Goal: Complete application form

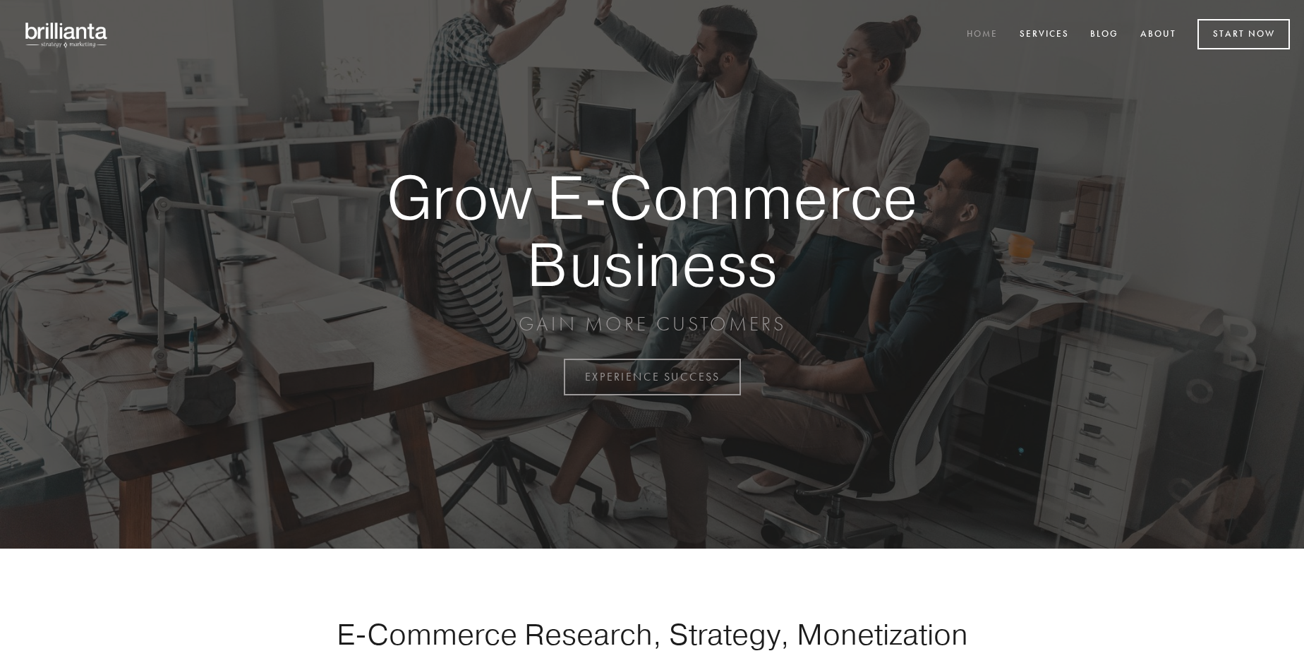
scroll to position [3700, 0]
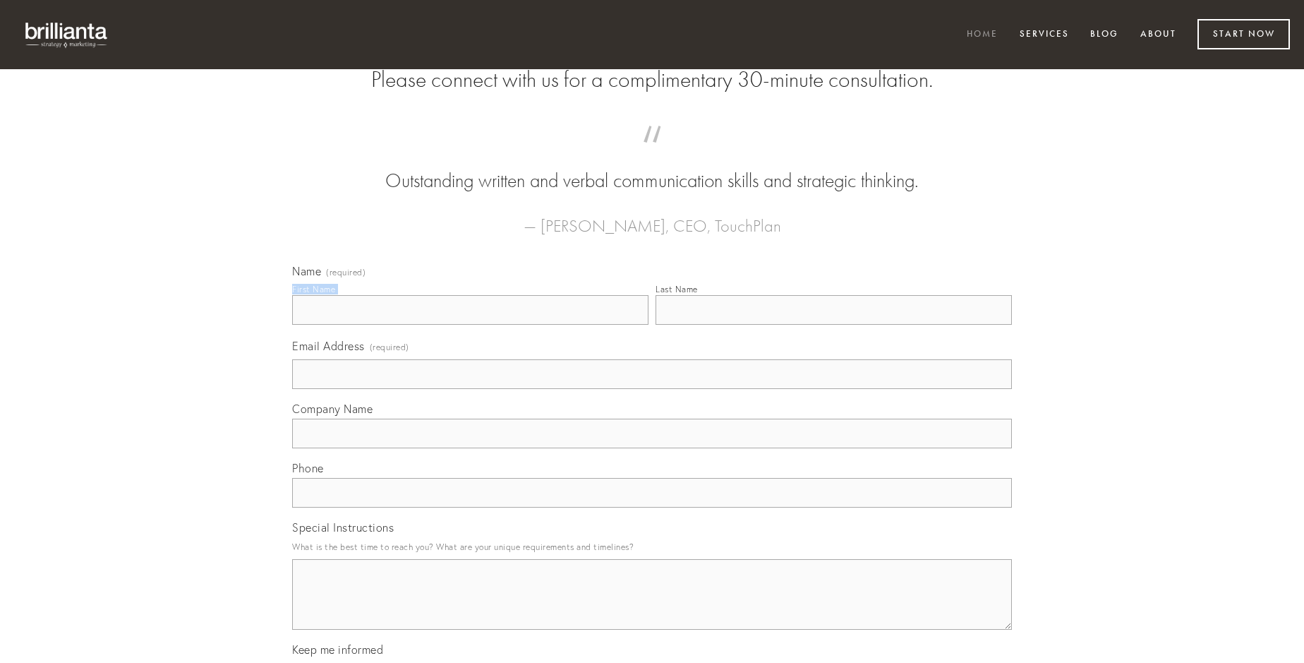
type input "[PERSON_NAME]"
click at [834, 325] on input "Last Name" at bounding box center [834, 310] width 356 height 30
type input "[PERSON_NAME]"
click at [652, 389] on input "Email Address (required)" at bounding box center [652, 374] width 720 height 30
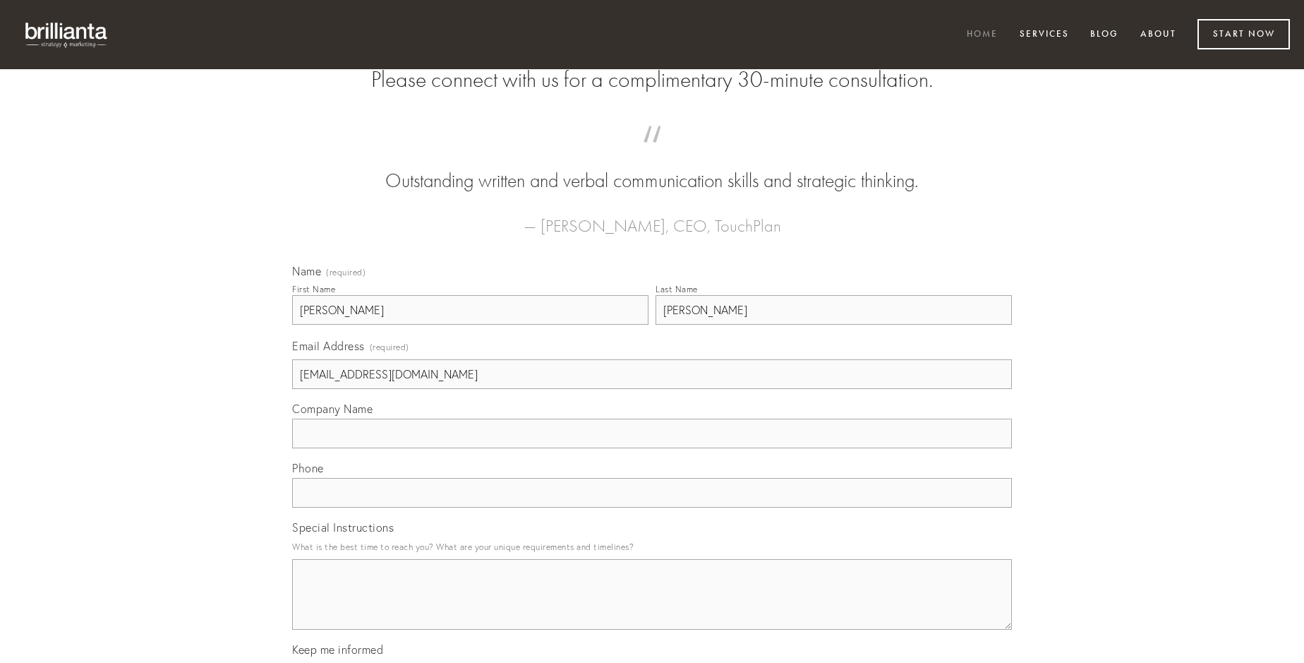
type input "[EMAIL_ADDRESS][DOMAIN_NAME]"
click at [652, 448] on input "Company Name" at bounding box center [652, 434] width 720 height 30
type input "tripudio"
click at [652, 507] on input "text" at bounding box center [652, 493] width 720 height 30
click at [652, 607] on textarea "Special Instructions" at bounding box center [652, 594] width 720 height 71
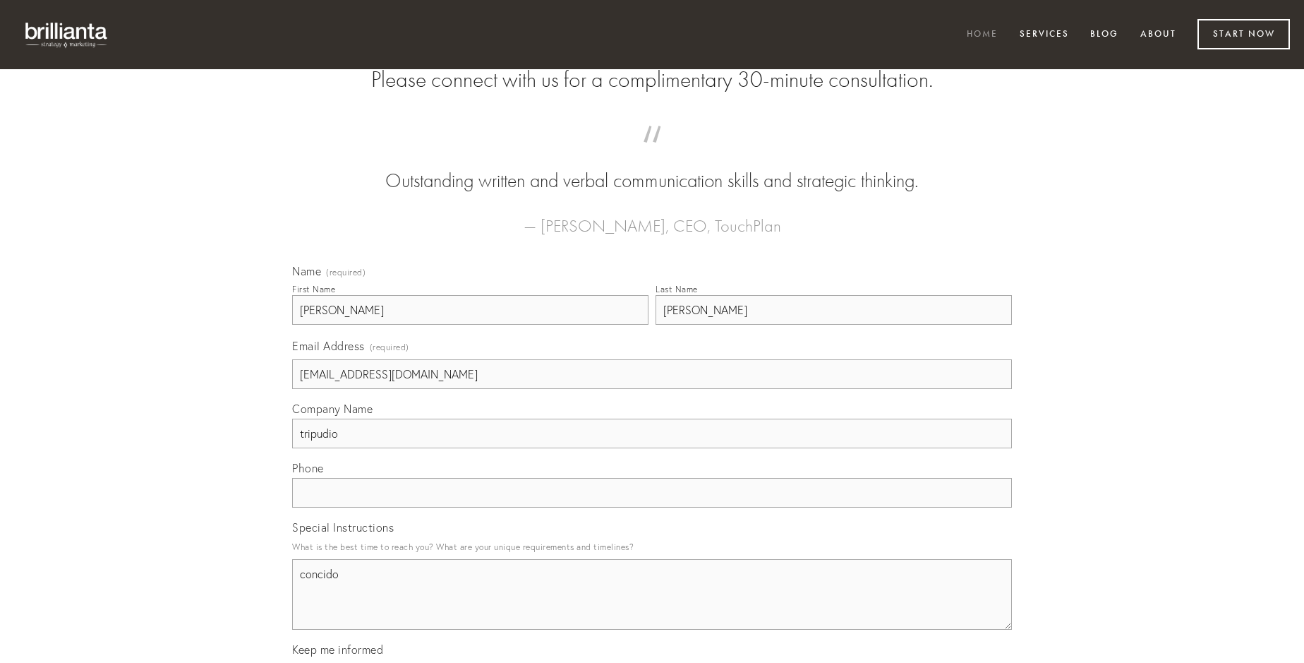
type textarea "concido"
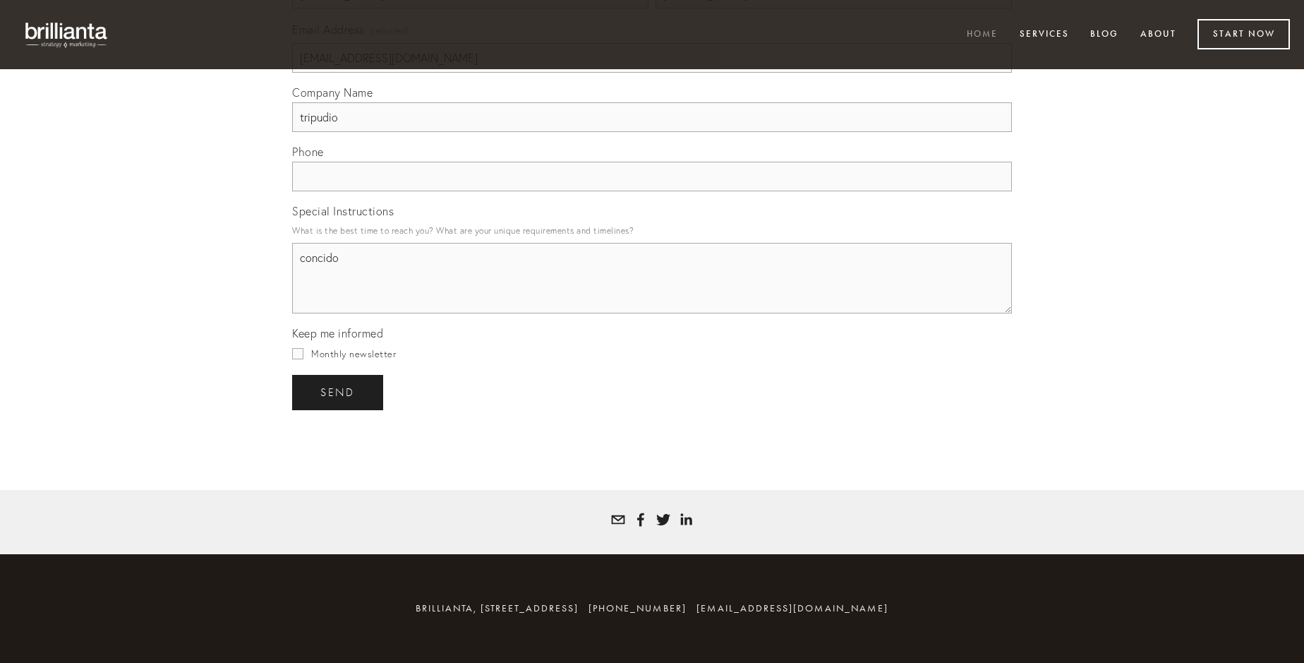
click at [339, 392] on span "send" at bounding box center [337, 392] width 35 height 13
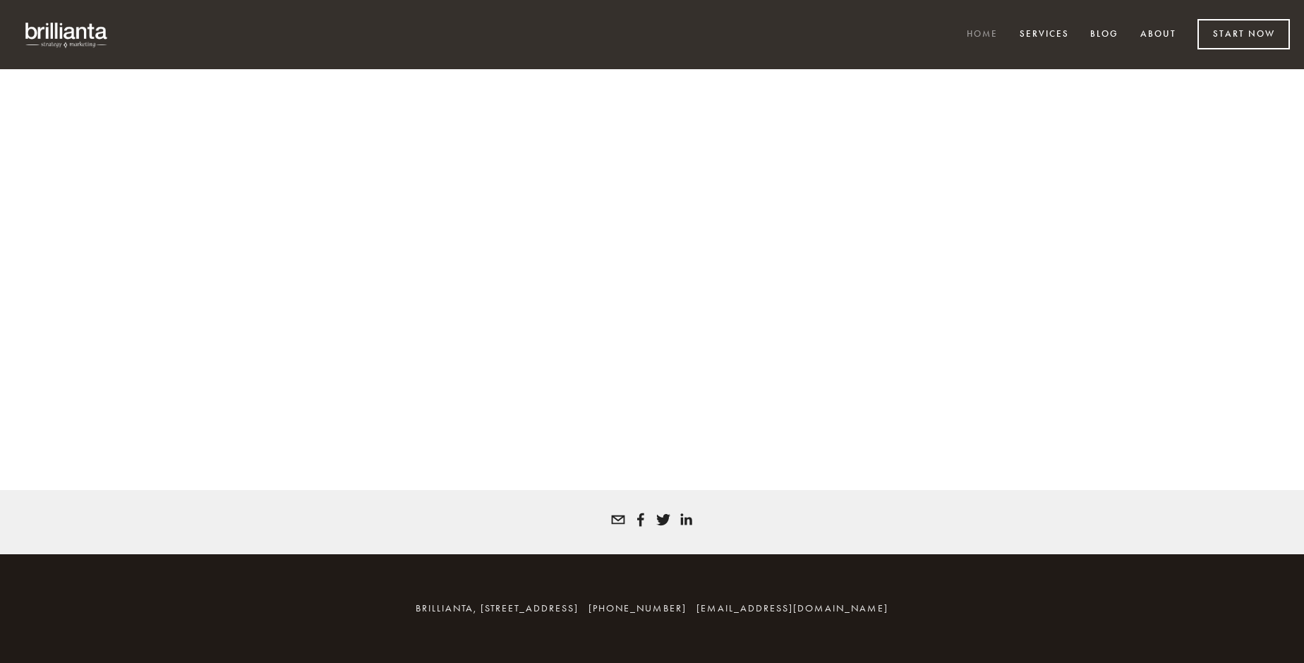
scroll to position [3681, 0]
